Goal: Transaction & Acquisition: Purchase product/service

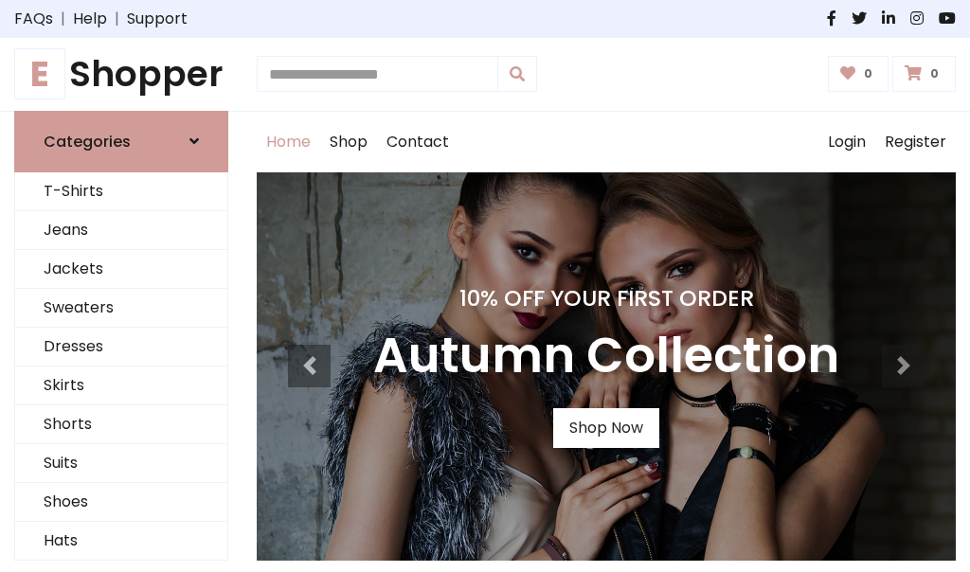
click at [485, 286] on h4 "10% Off Your First Order" at bounding box center [606, 298] width 466 height 27
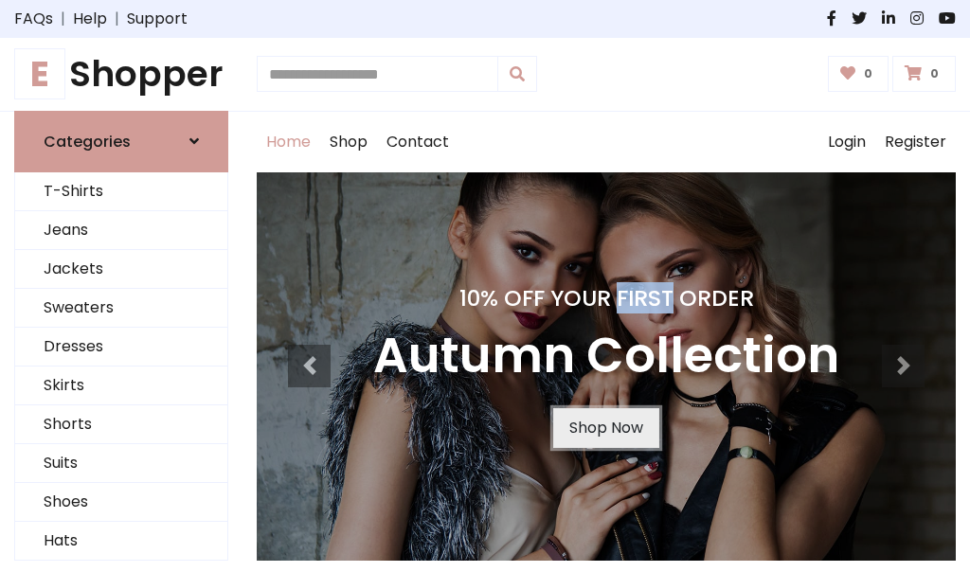
click at [605, 427] on link "Shop Now" at bounding box center [606, 428] width 106 height 40
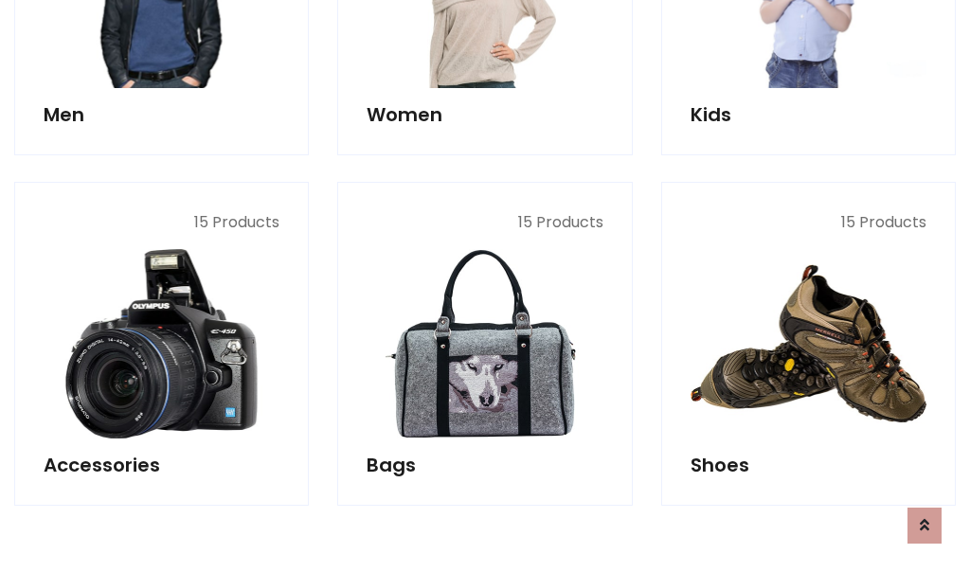
scroll to position [1889, 0]
